Goal: Transaction & Acquisition: Purchase product/service

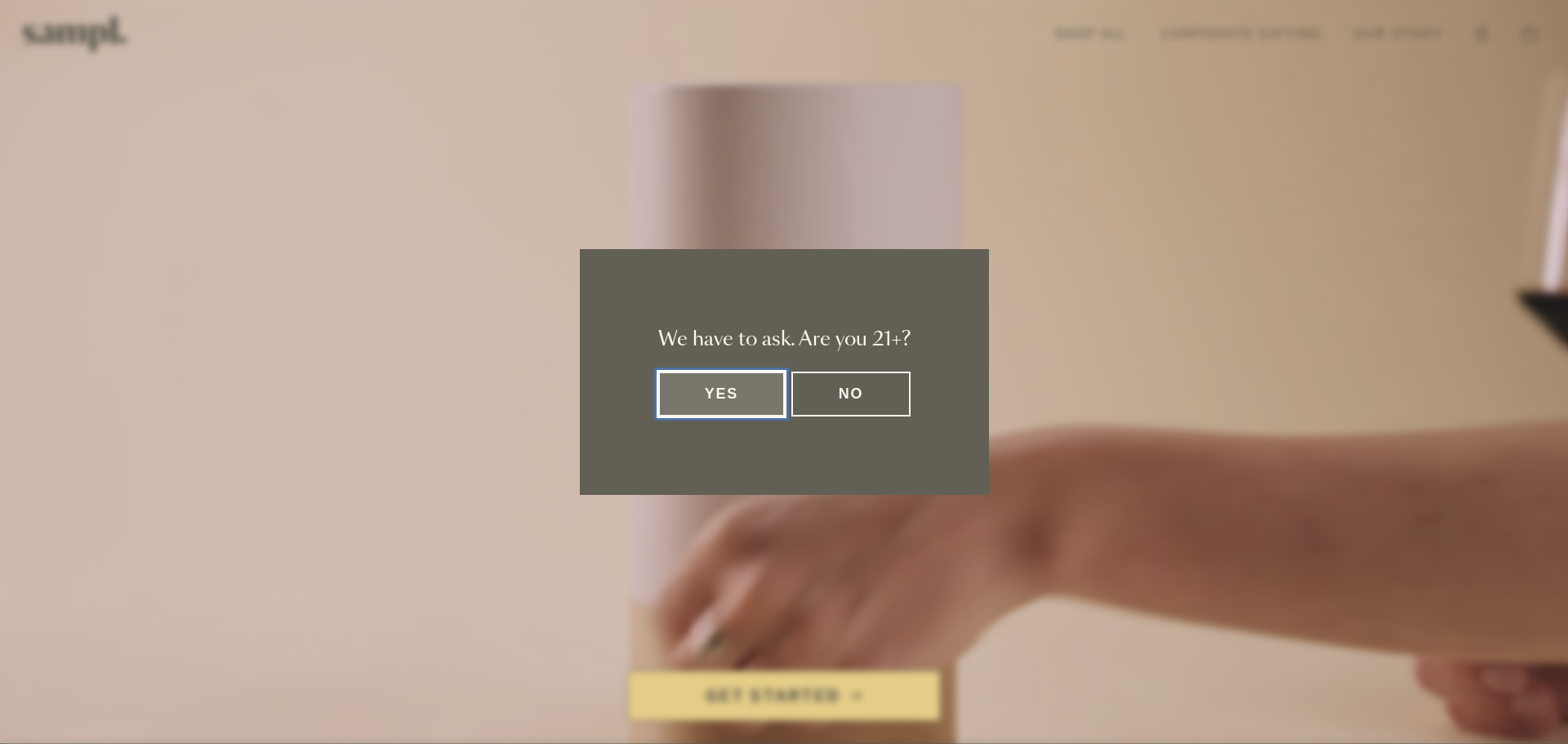
drag, startPoint x: 721, startPoint y: 390, endPoint x: 727, endPoint y: 397, distance: 9.2
click at [724, 395] on button "Yes" at bounding box center [722, 393] width 127 height 45
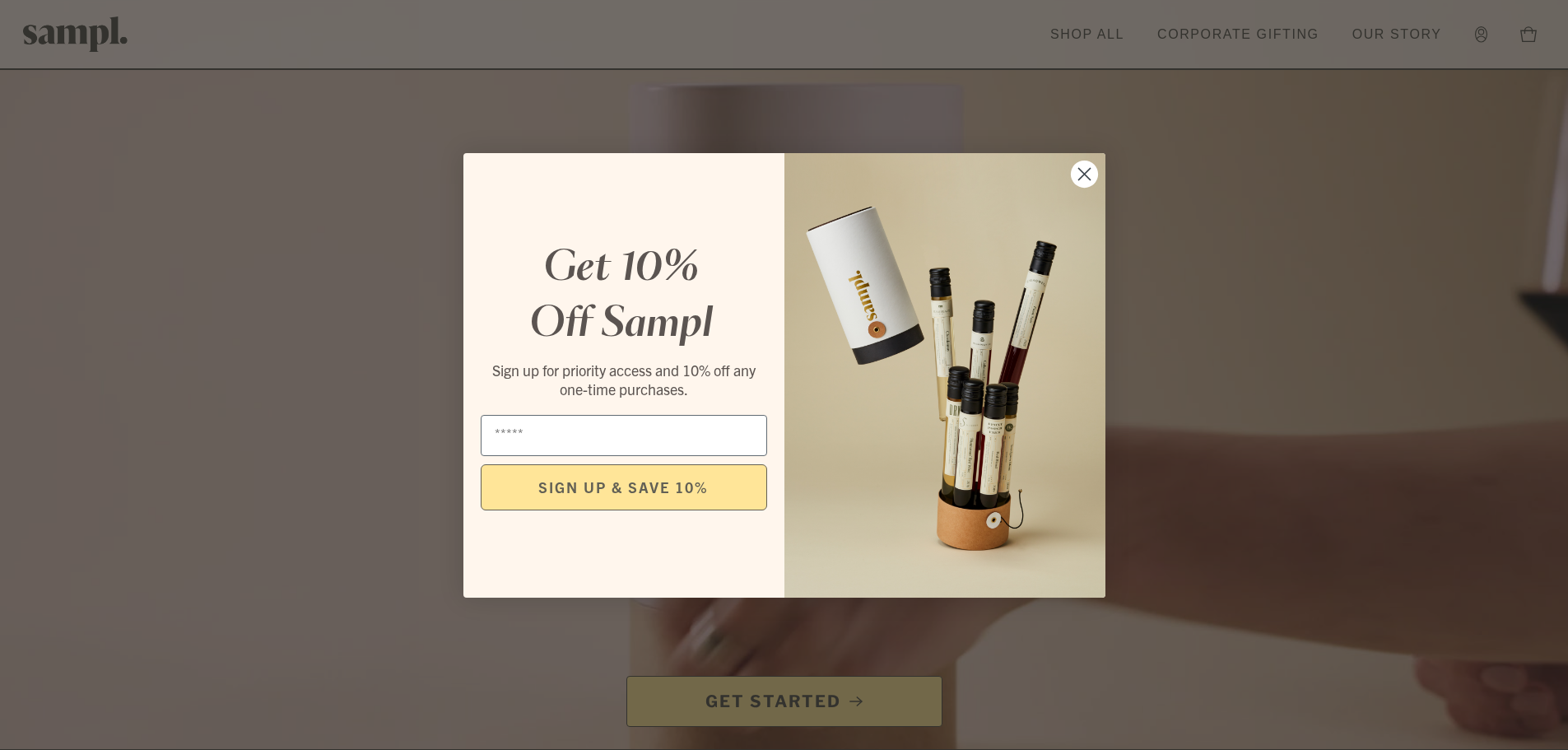
click at [1095, 170] on circle "Close dialog" at bounding box center [1084, 173] width 27 height 27
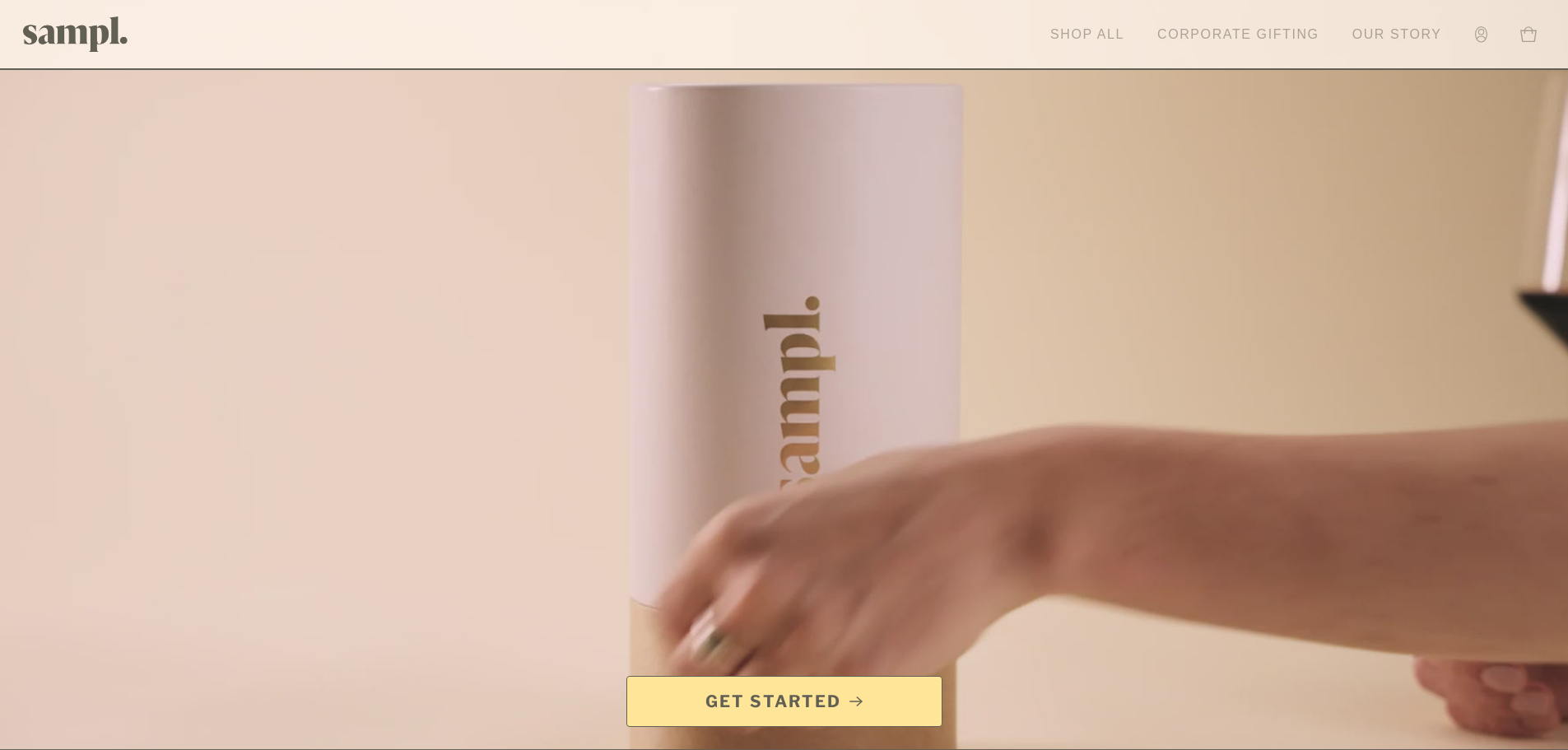
click at [1088, 33] on link "Shop All" at bounding box center [1088, 34] width 90 height 36
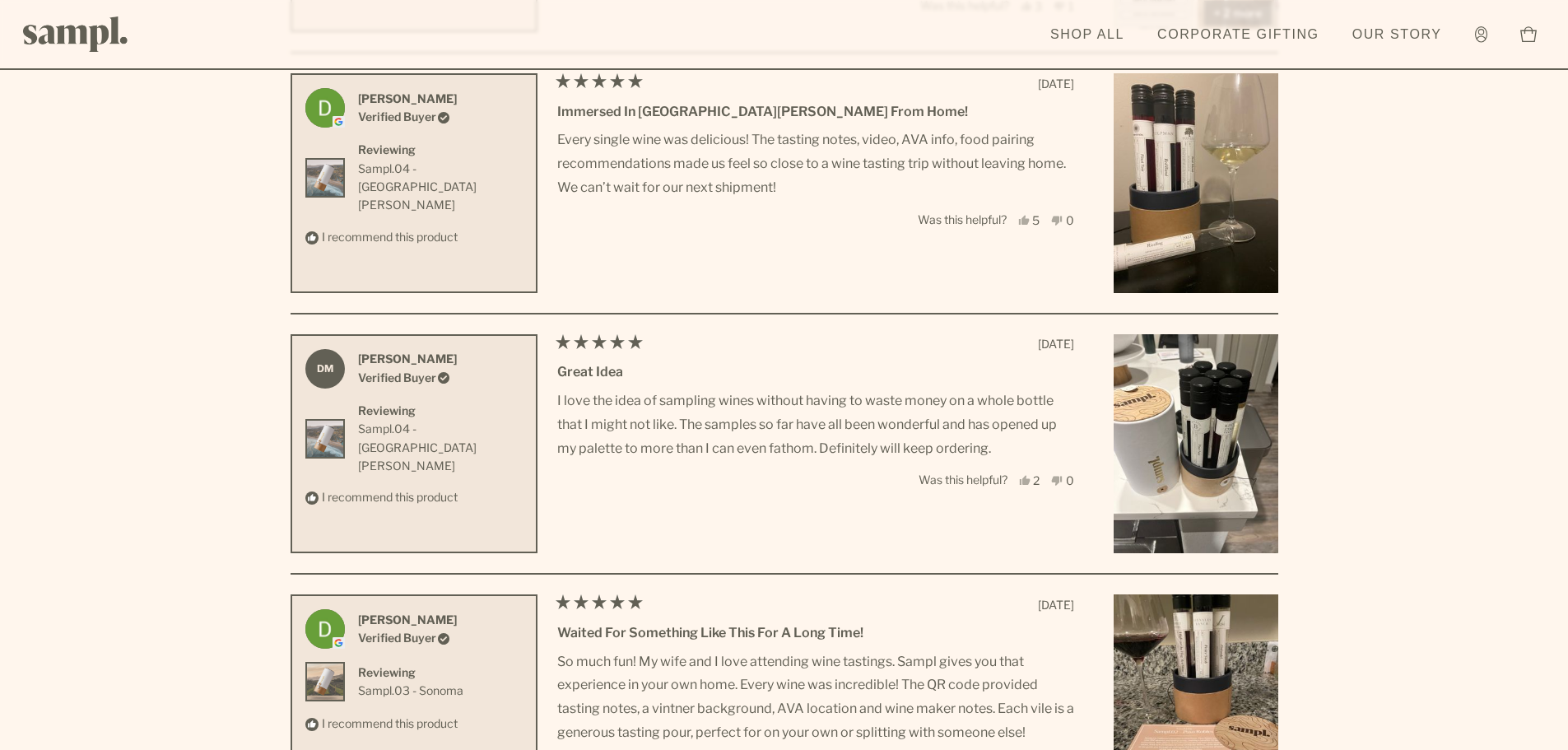
scroll to position [5431, 0]
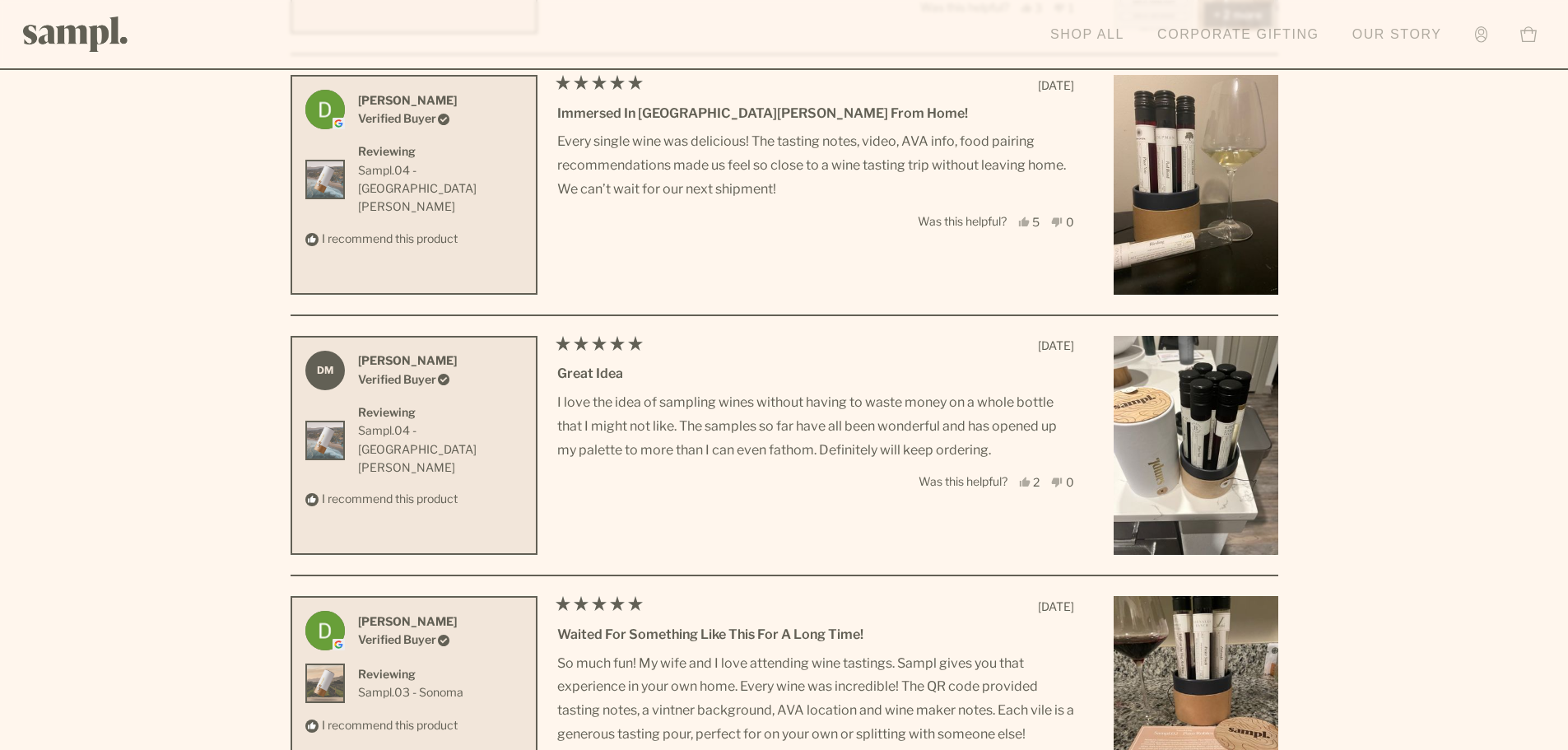
click at [1234, 34] on link "Corporate Gifting" at bounding box center [1239, 34] width 179 height 36
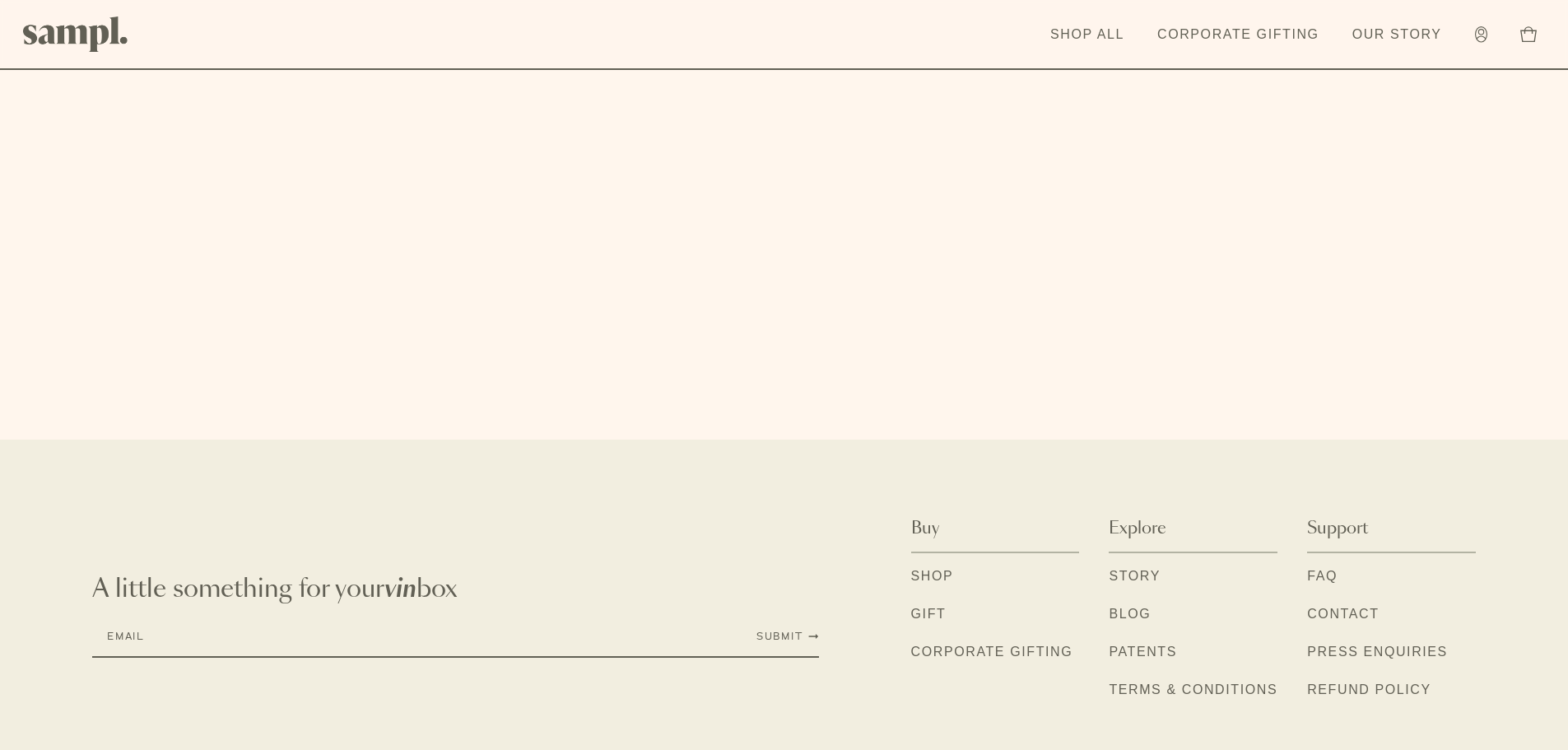
scroll to position [5542, 0]
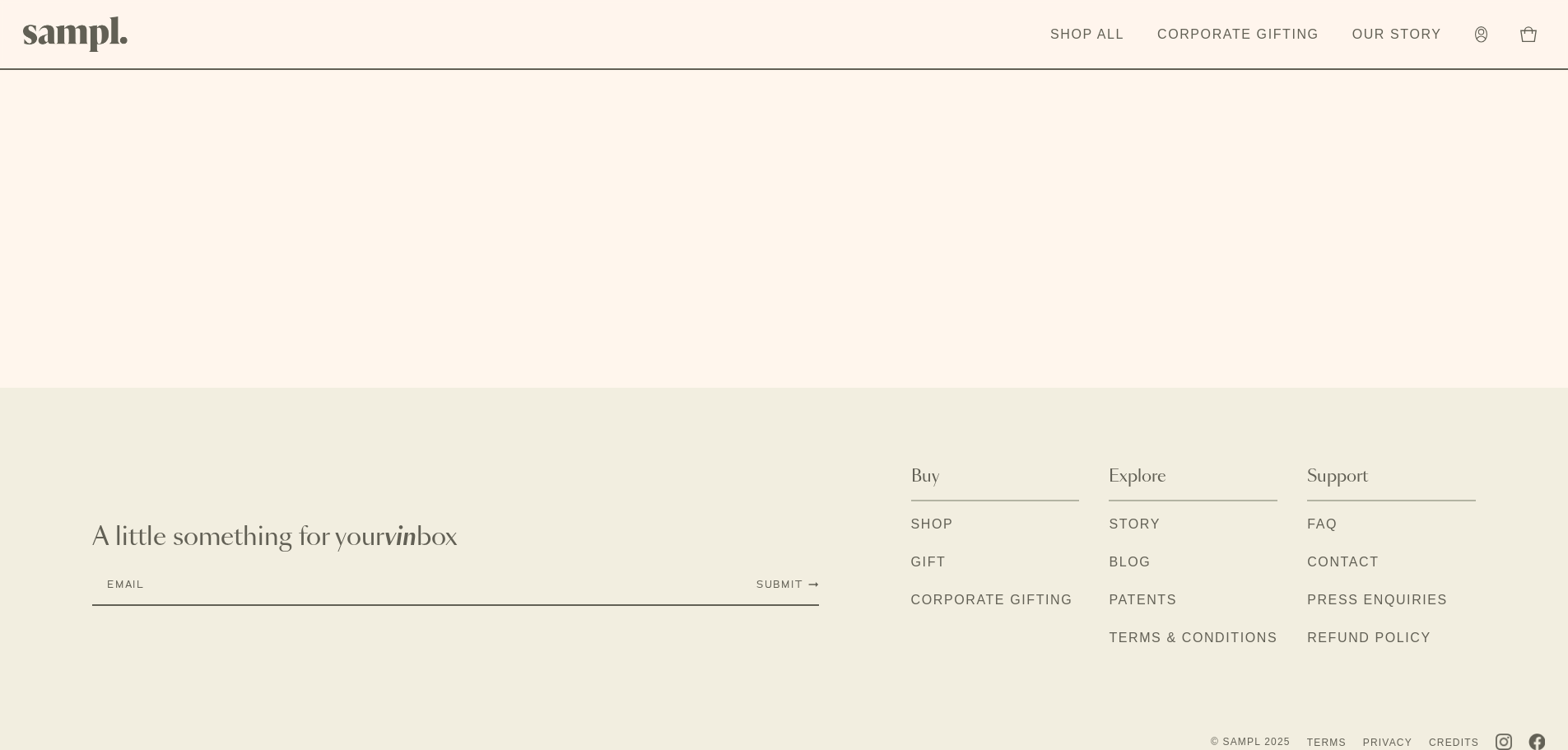
click at [1137, 515] on link "Story" at bounding box center [1134, 525] width 52 height 21
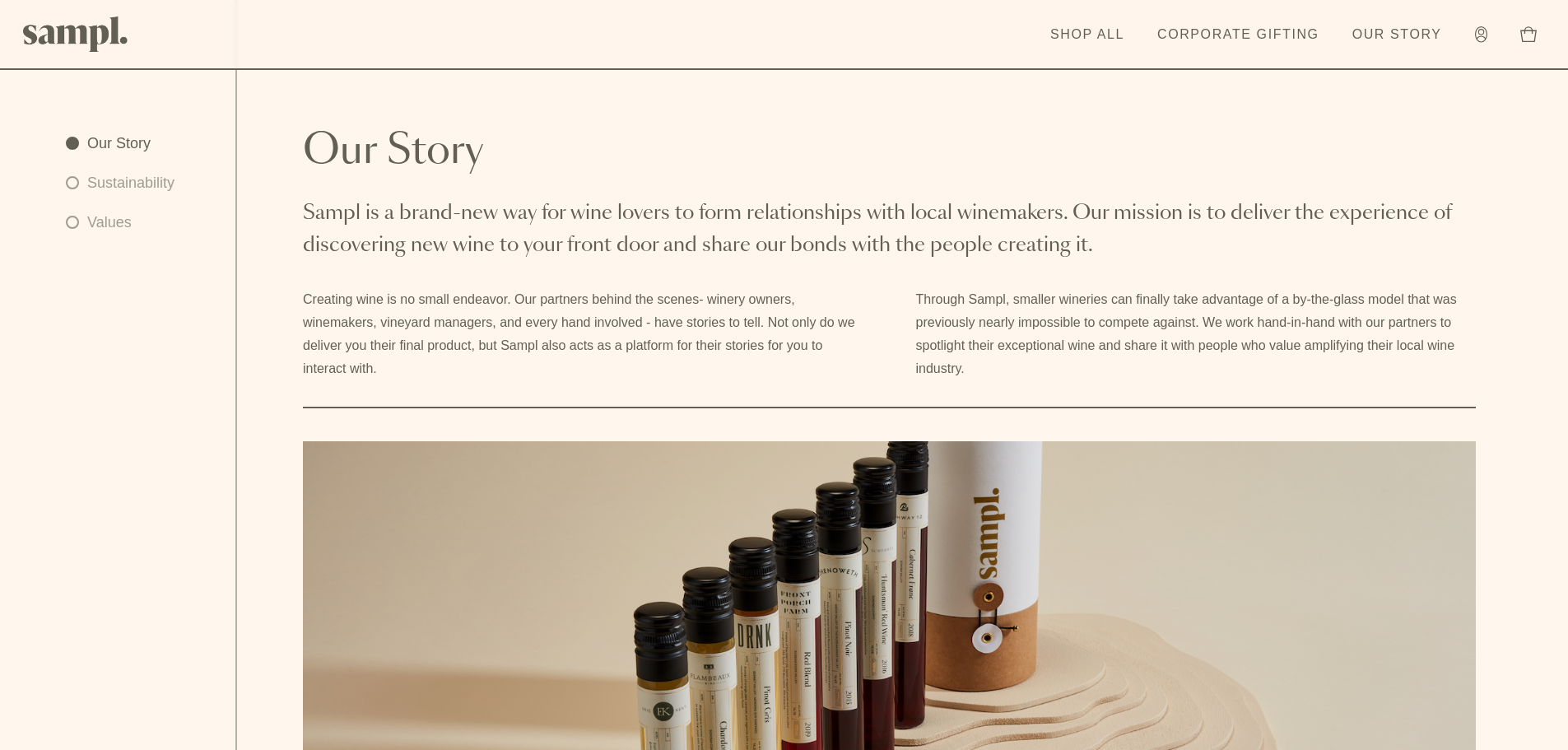
click at [1410, 11] on header "Toggle navigation menu Shop All Corporate Gifting Our Story Account Story Shop …" at bounding box center [784, 34] width 1568 height 70
click at [1397, 42] on link "Our Story" at bounding box center [1397, 34] width 106 height 36
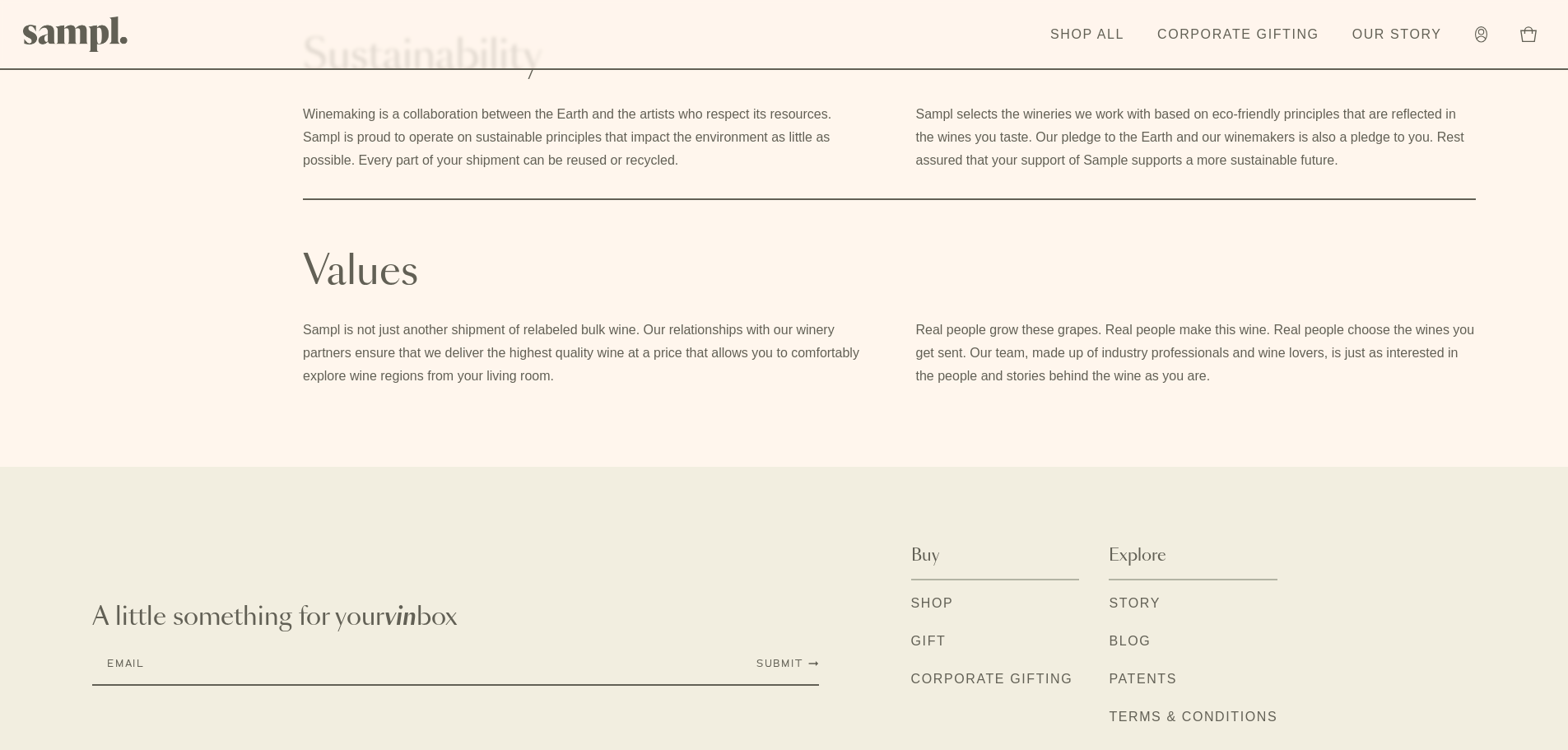
scroll to position [1178, 0]
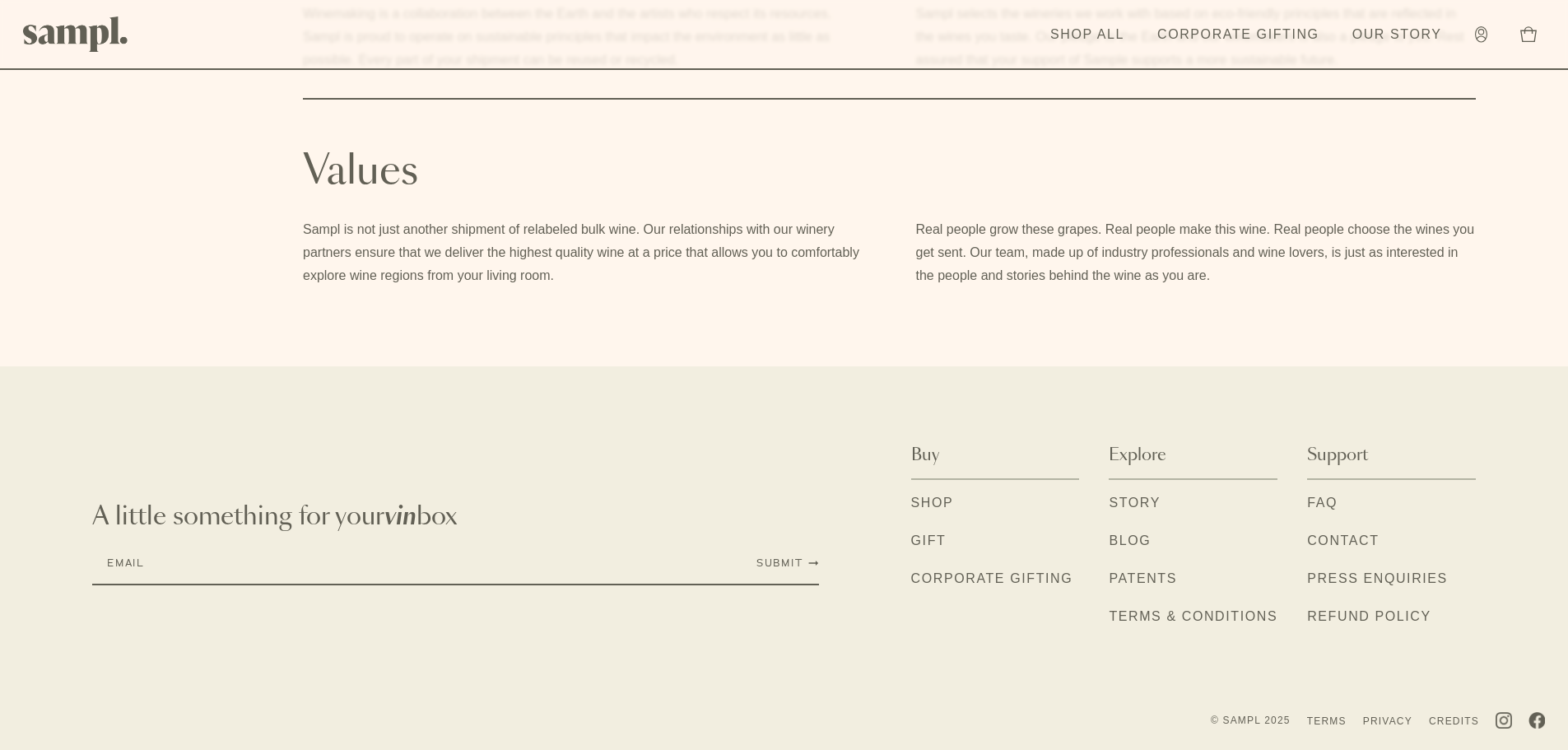
click at [929, 536] on link "Gift" at bounding box center [929, 541] width 35 height 21
click at [972, 572] on link "Corporate Gifting" at bounding box center [992, 579] width 162 height 21
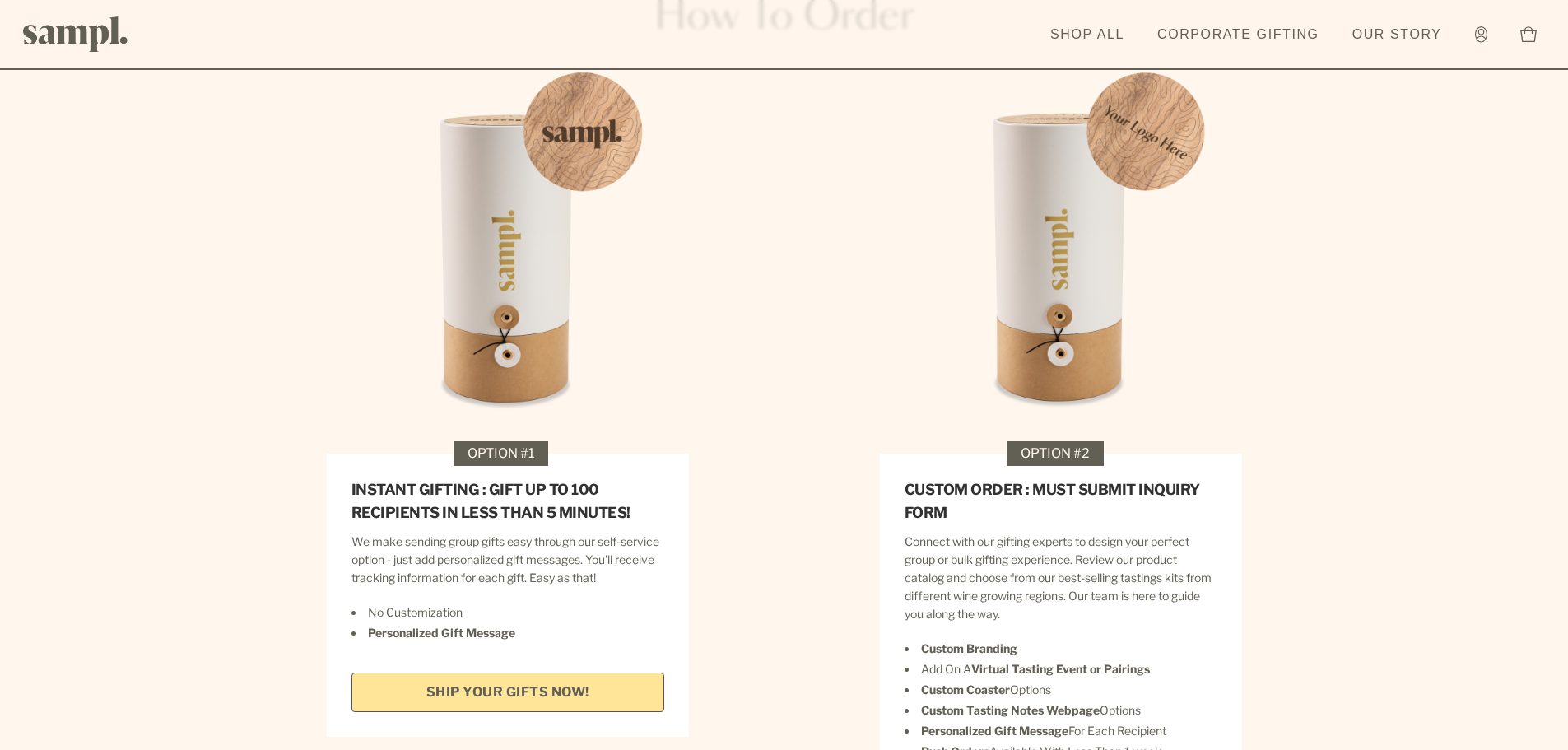
scroll to position [2386, 0]
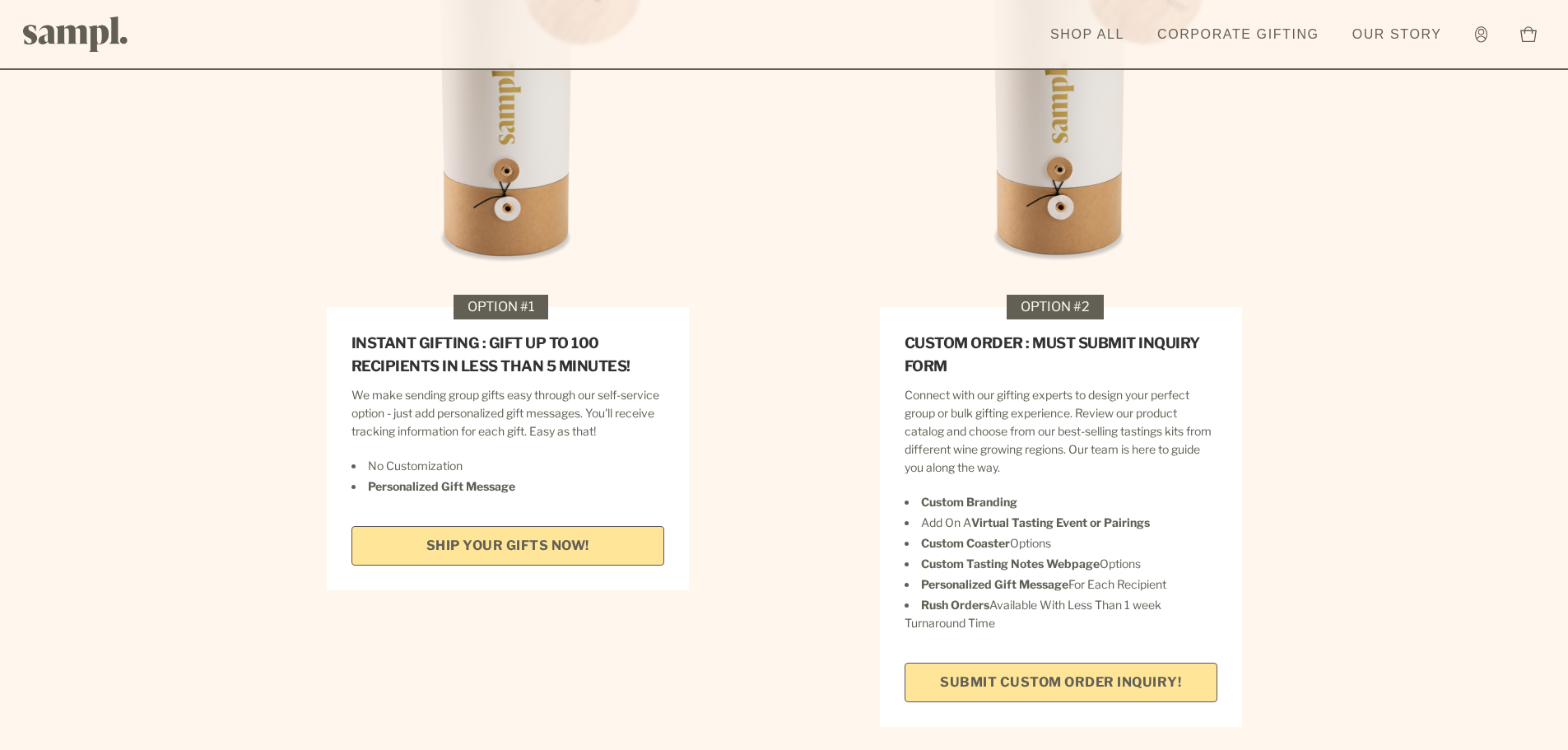
click at [547, 526] on link "SHIP YOUR GIFTS NOW!" at bounding box center [508, 546] width 313 height 40
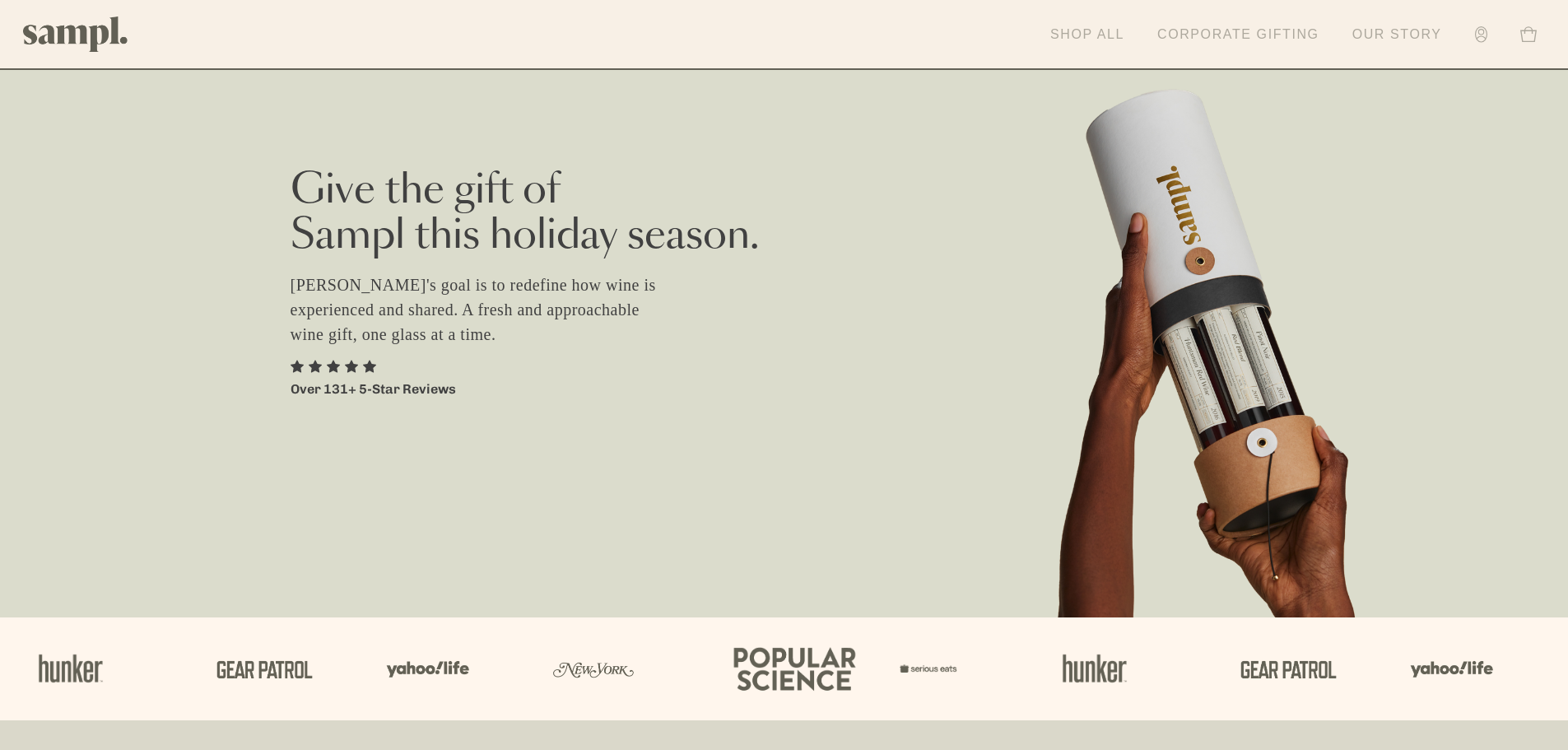
click at [1270, 32] on link "Corporate Gifting" at bounding box center [1239, 34] width 179 height 36
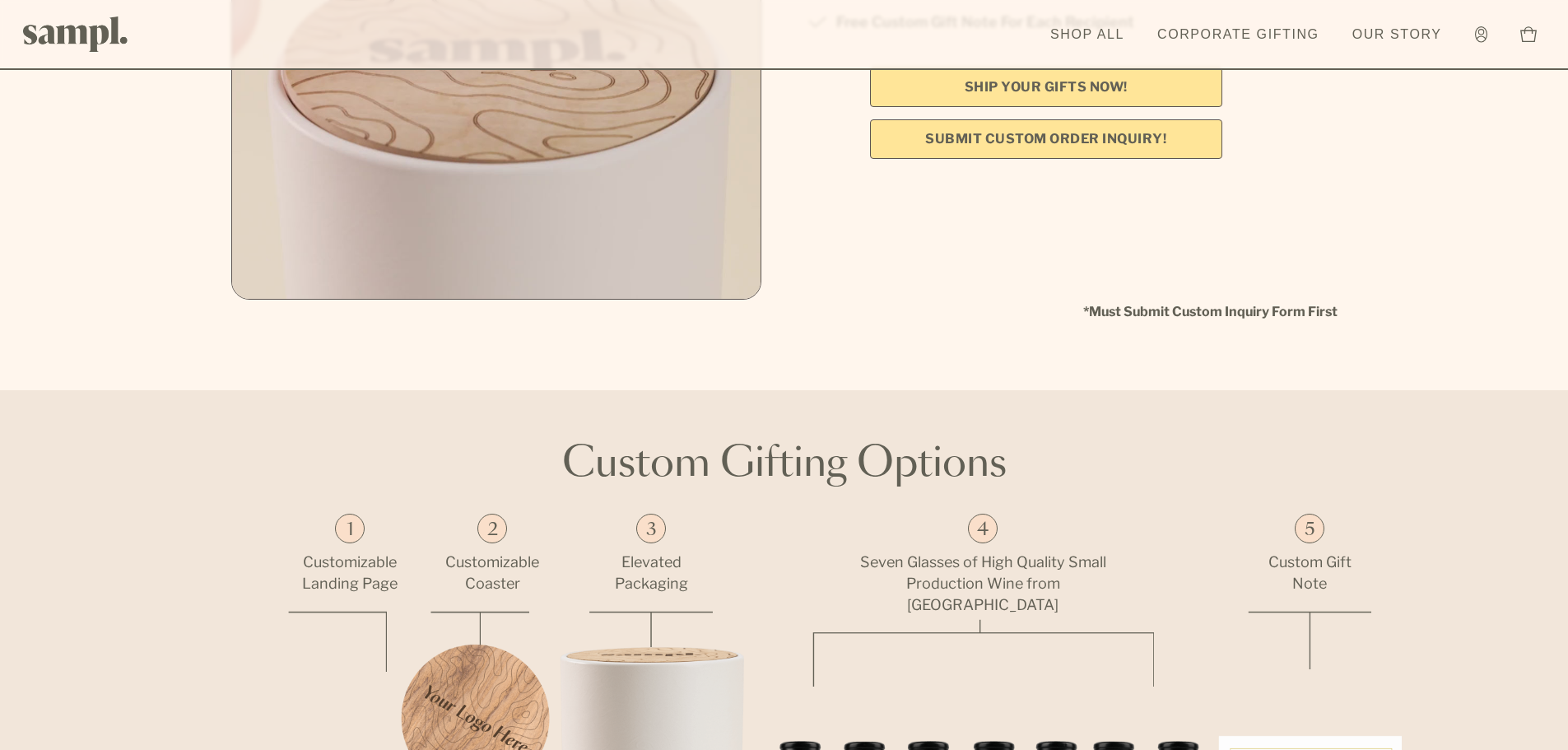
scroll to position [576, 0]
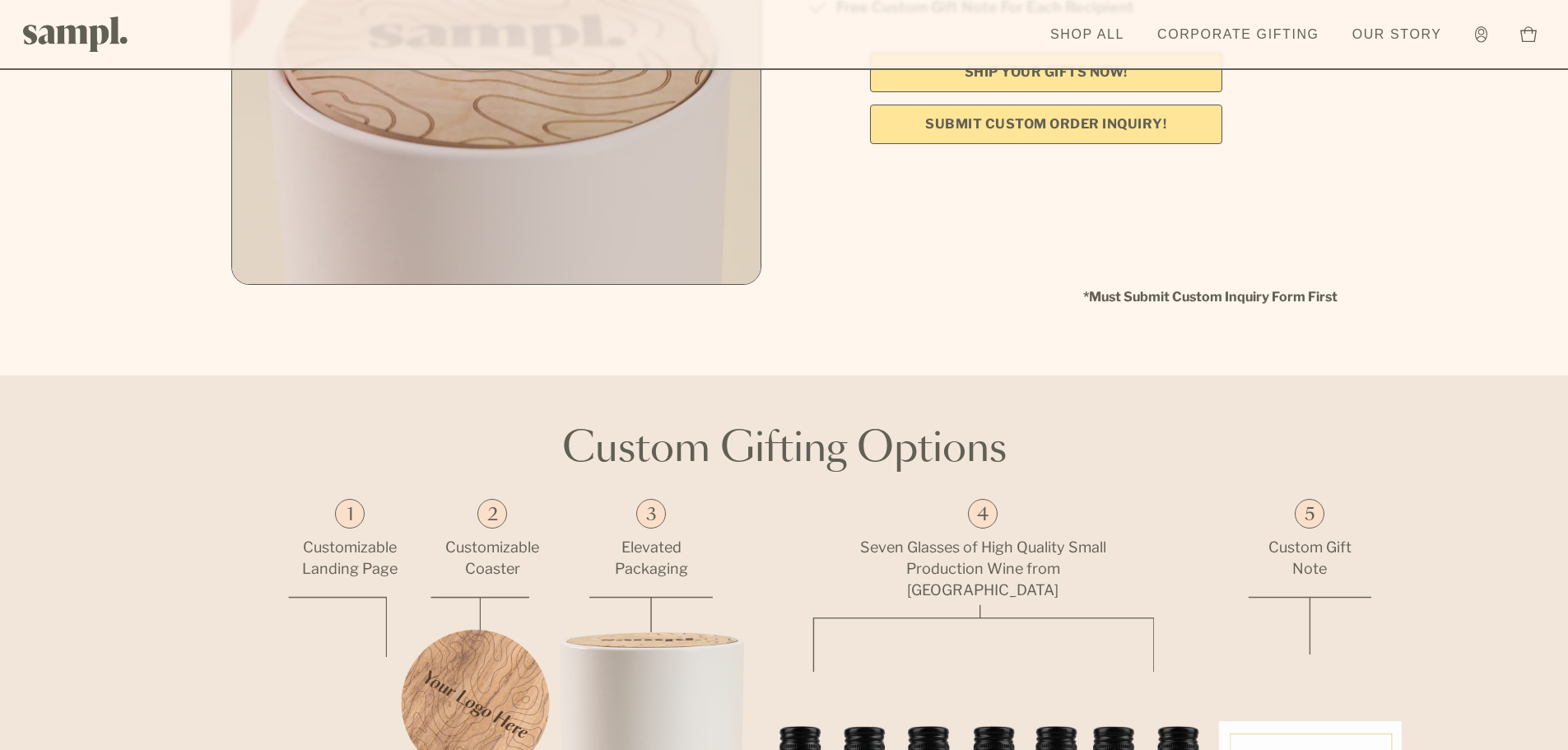
click at [1079, 127] on link "Submit Custom Order Inquiry!" at bounding box center [1046, 124] width 352 height 40
click at [1486, 34] on icon at bounding box center [1481, 34] width 12 height 17
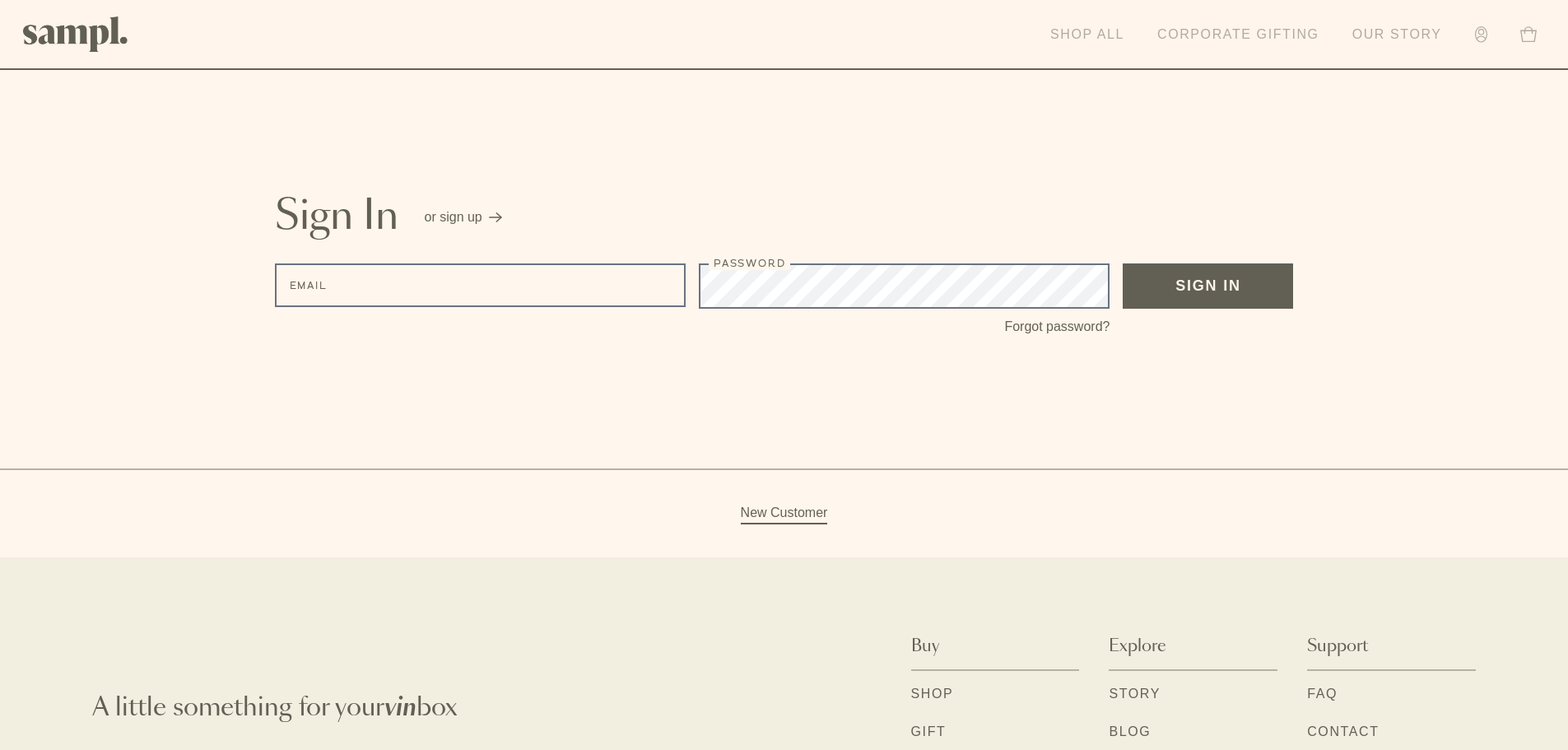
click at [1243, 29] on link "Corporate Gifting" at bounding box center [1239, 34] width 179 height 36
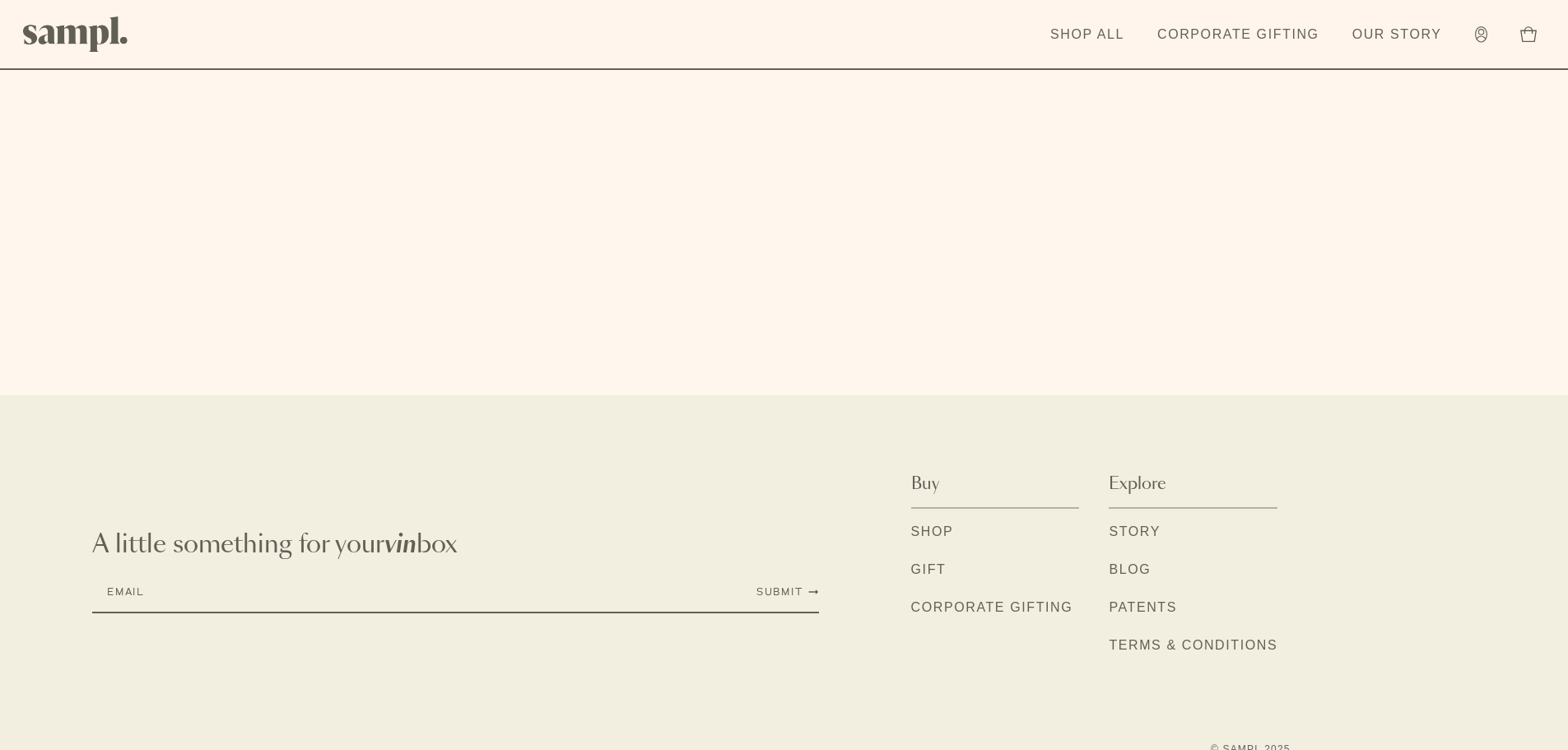
scroll to position [5542, 0]
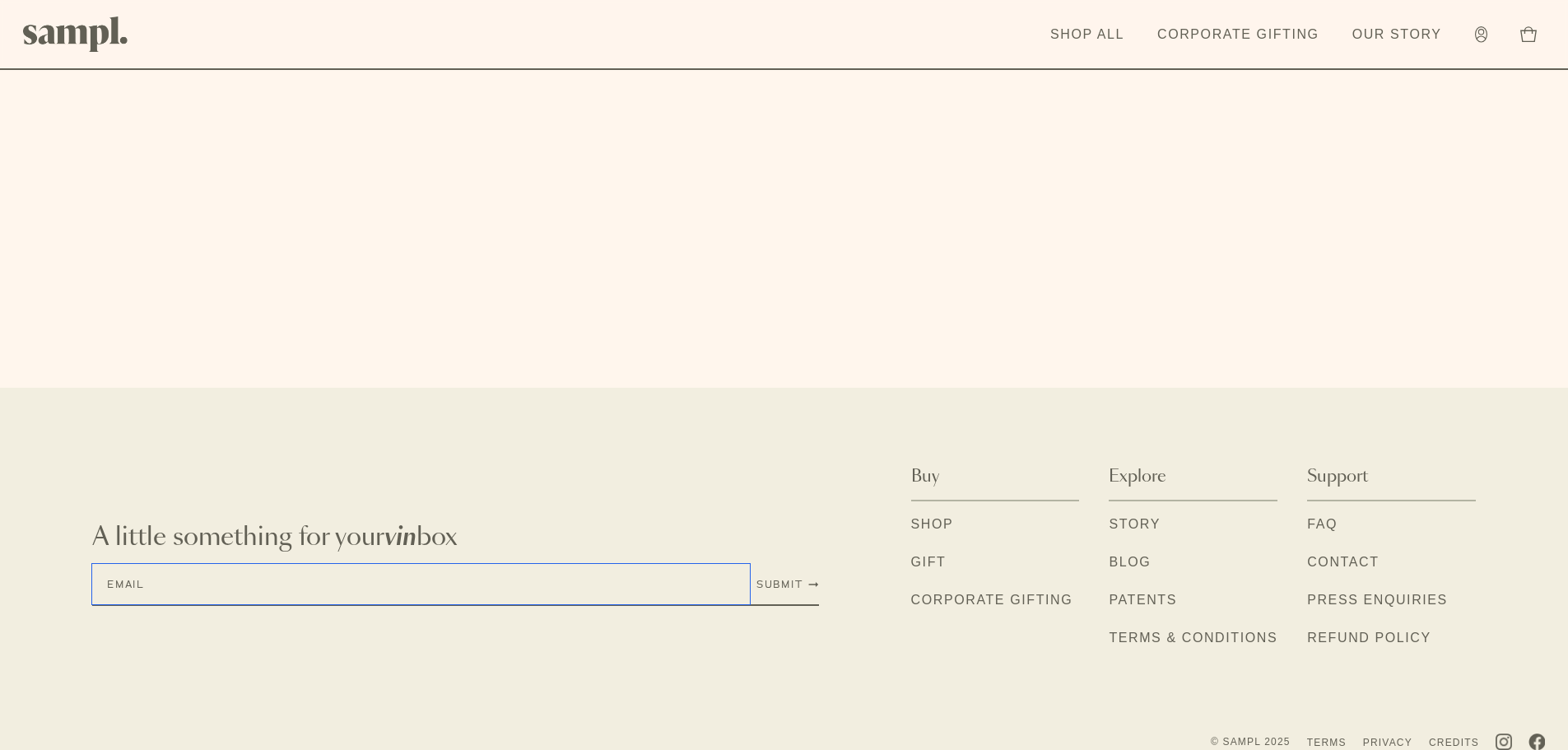
click at [365, 563] on input "Email" at bounding box center [420, 584] width 657 height 41
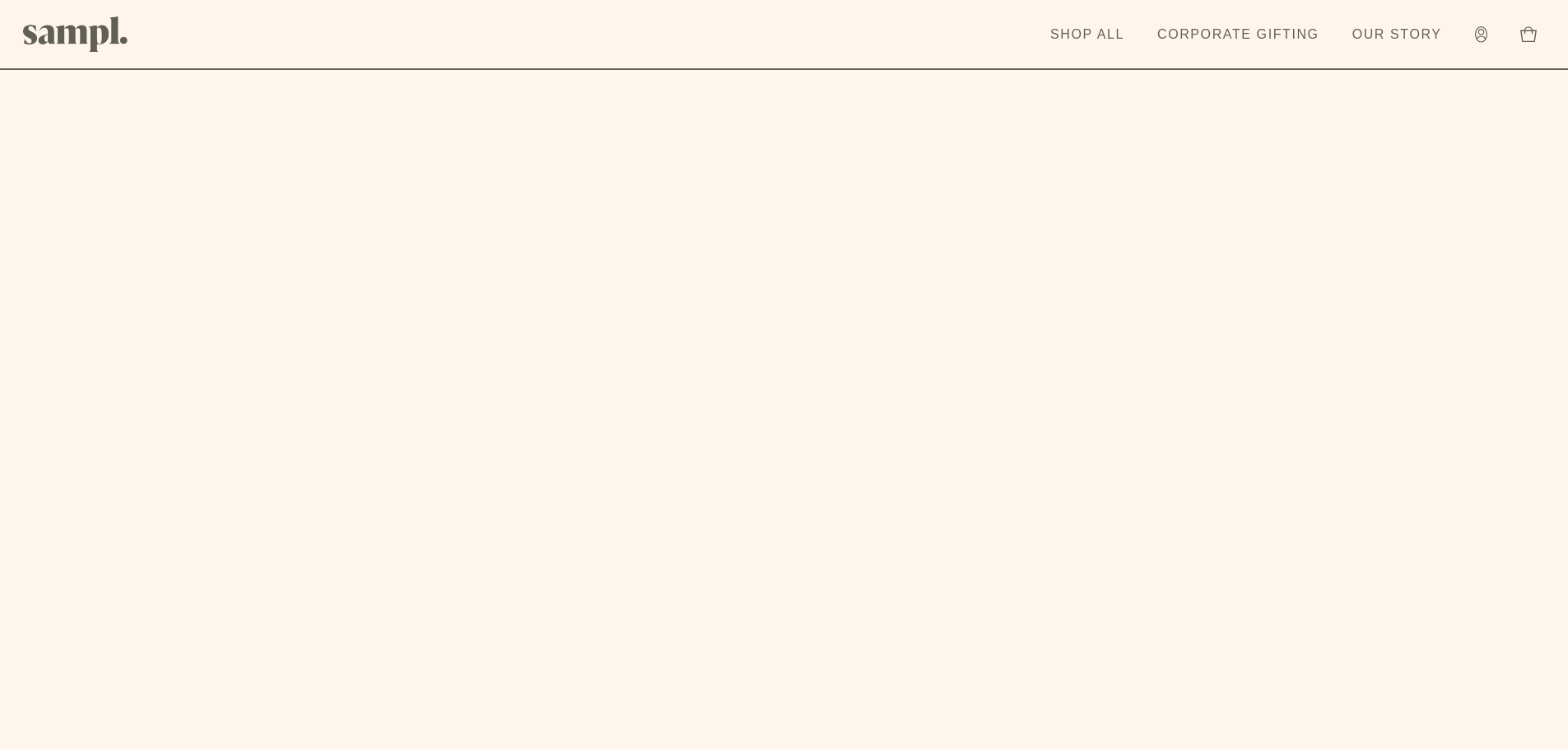
scroll to position [5131, 0]
